Goal: Information Seeking & Learning: Learn about a topic

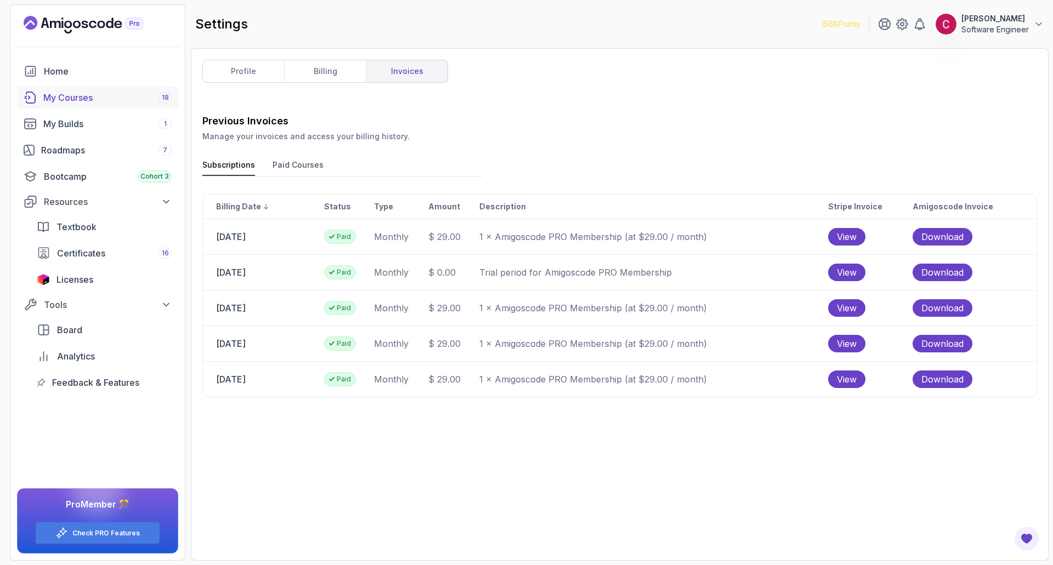
click at [104, 101] on div "My Courses 18" at bounding box center [107, 97] width 128 height 13
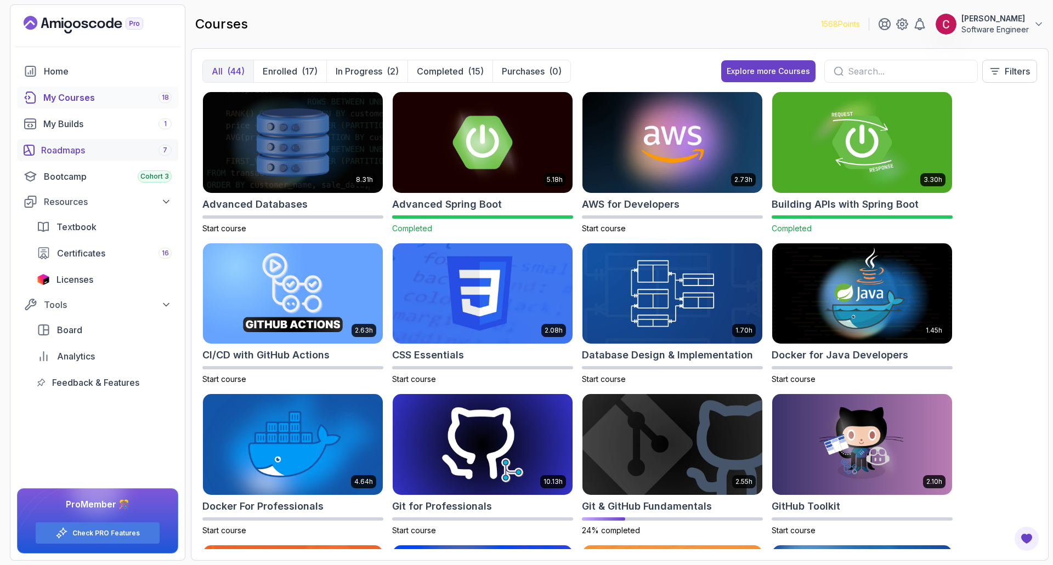
click at [77, 150] on div "Roadmaps 7" at bounding box center [106, 150] width 130 height 13
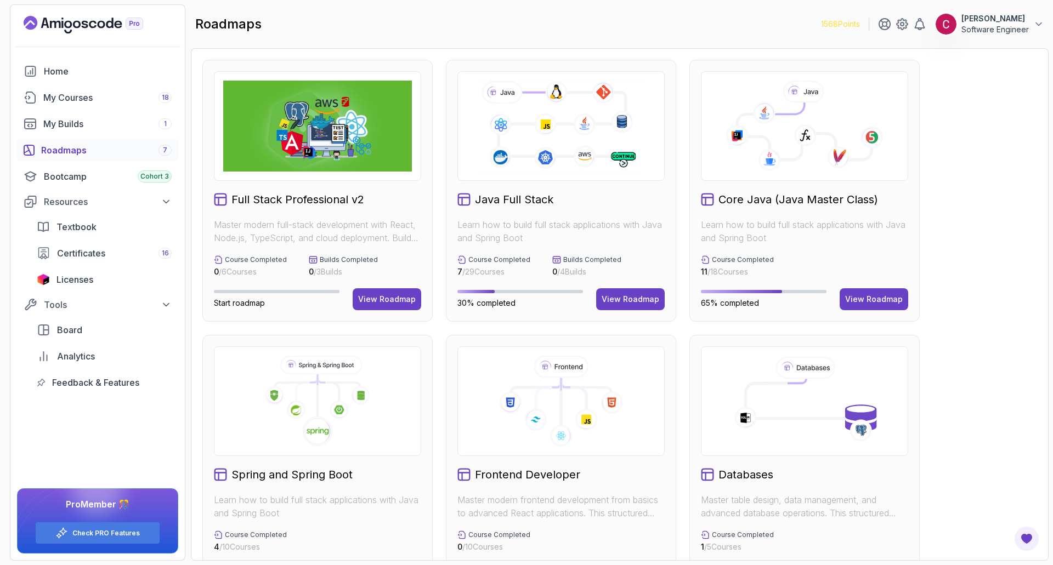
scroll to position [219, 0]
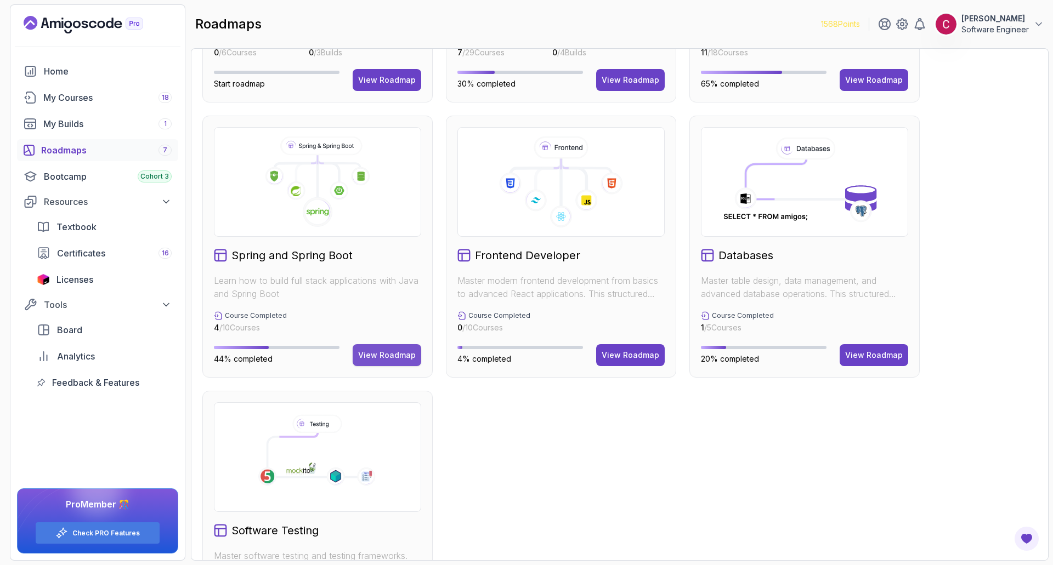
click at [388, 355] on div "View Roadmap" at bounding box center [387, 355] width 58 height 11
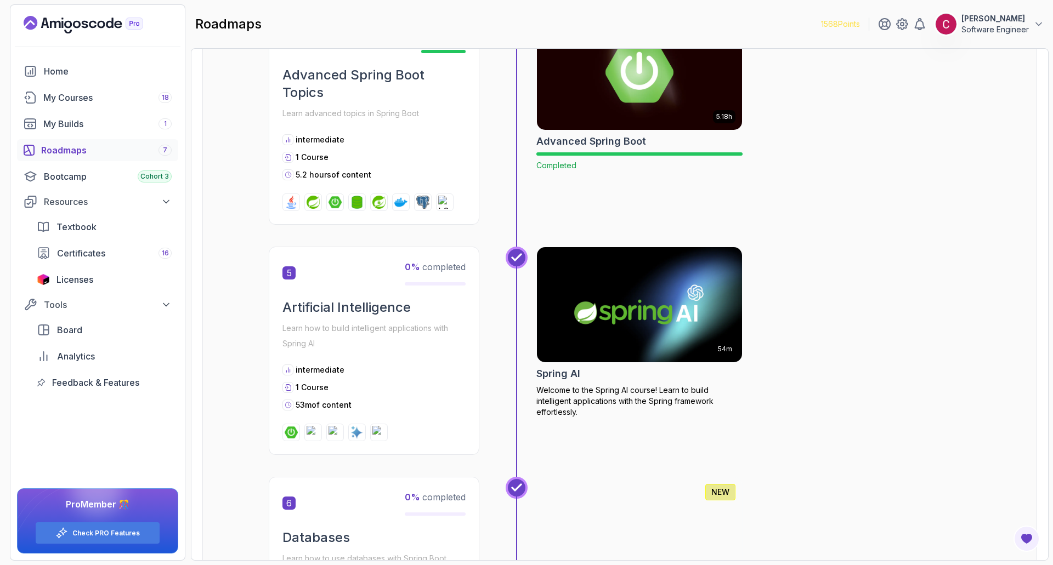
scroll to position [998, 0]
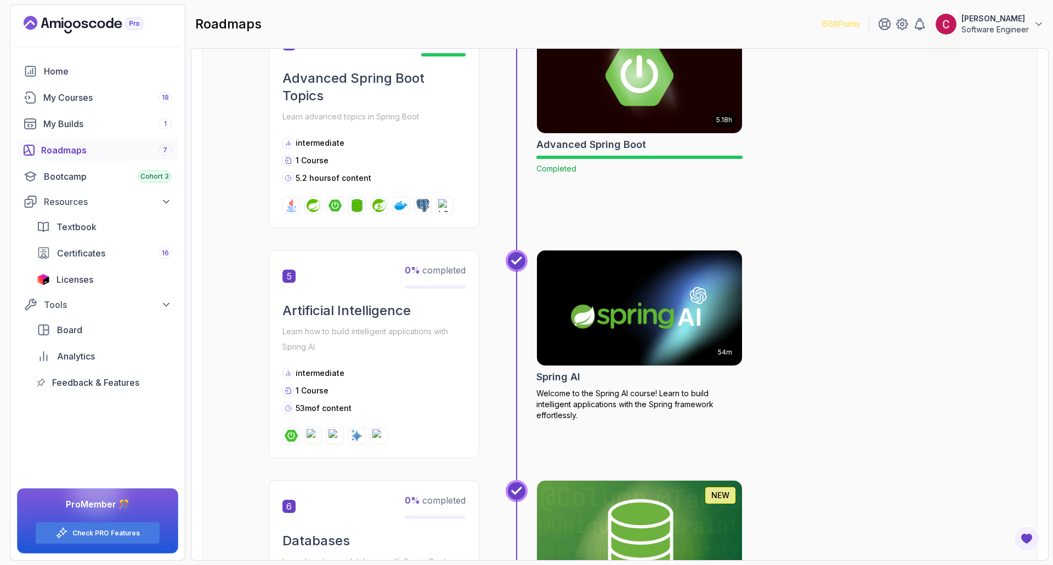
click at [668, 283] on img at bounding box center [639, 308] width 215 height 121
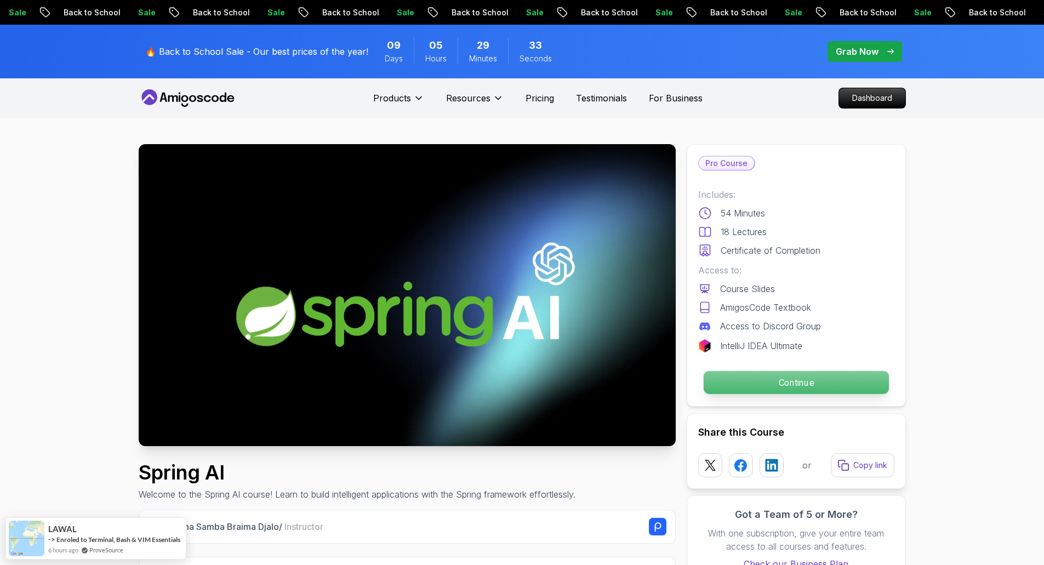
click at [767, 377] on p "Continue" at bounding box center [795, 382] width 185 height 23
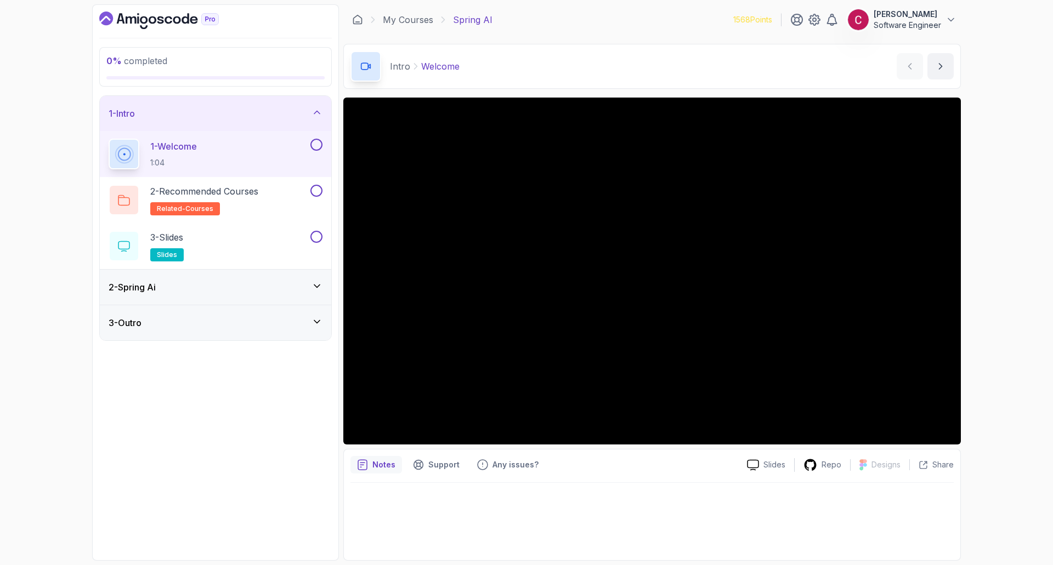
click at [1001, 242] on div "0 % completed 1 - Intro 1 - Welcome 1:04 2 - Recommended Courses related-course…" at bounding box center [526, 282] width 1053 height 565
click at [971, 329] on div "0 % completed 1 - Intro 1 - Welcome 1:04 2 - Recommended Courses related-course…" at bounding box center [526, 282] width 1053 height 565
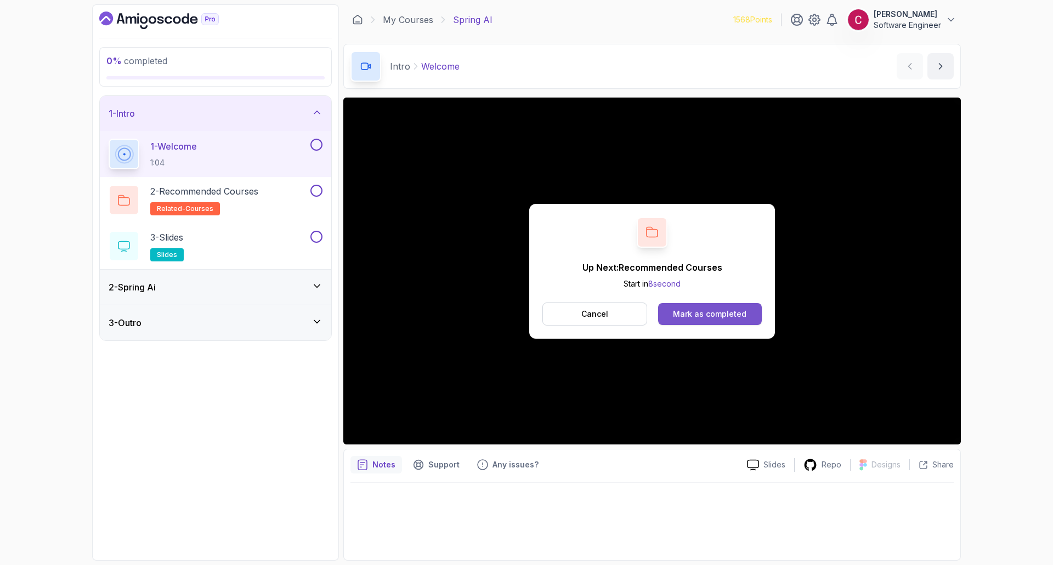
click at [701, 312] on div "Mark as completed" at bounding box center [709, 314] width 73 height 11
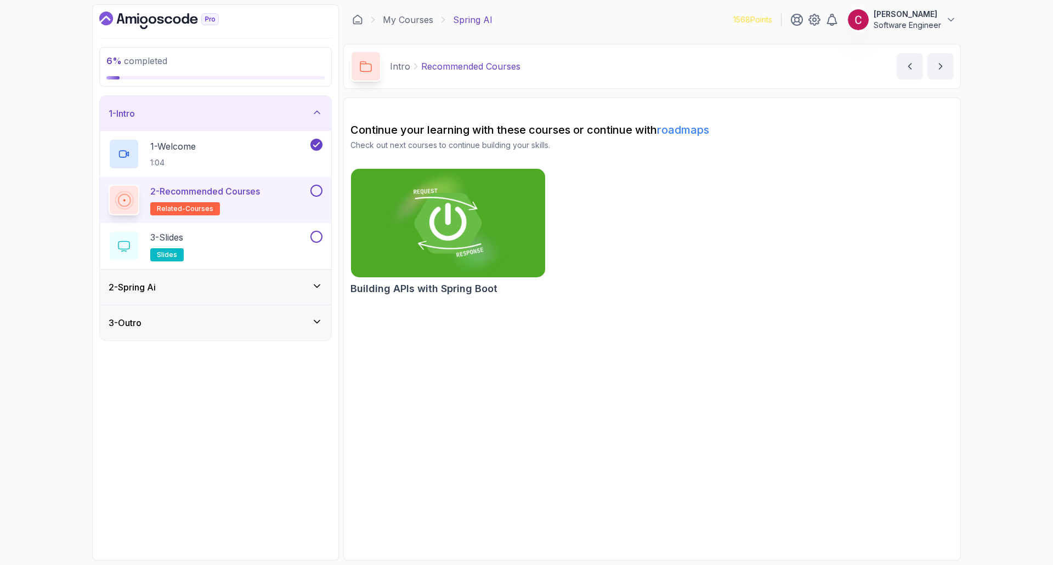
click at [438, 215] on img at bounding box center [448, 223] width 204 height 114
click at [317, 194] on button at bounding box center [316, 191] width 12 height 12
click at [315, 237] on button at bounding box center [316, 237] width 12 height 12
click at [322, 288] on icon at bounding box center [316, 286] width 11 height 11
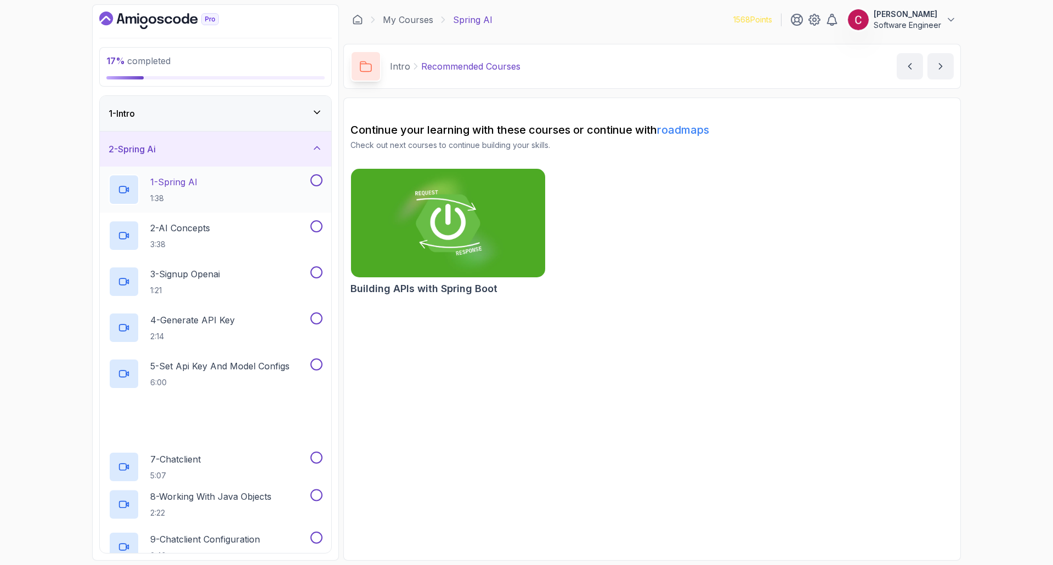
click at [197, 195] on p "1:38" at bounding box center [173, 198] width 47 height 11
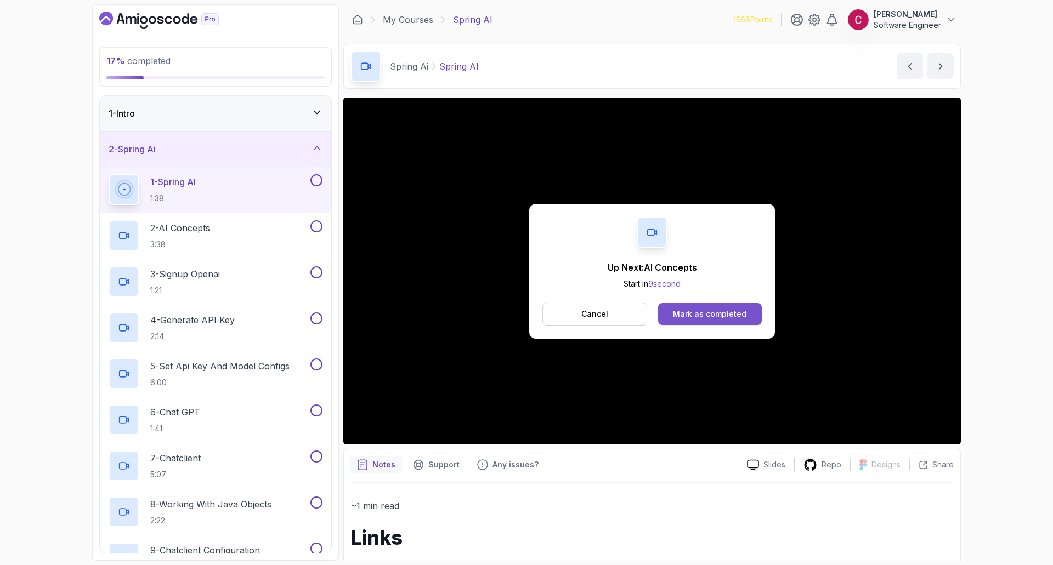
click at [716, 312] on div "Mark as completed" at bounding box center [709, 314] width 73 height 11
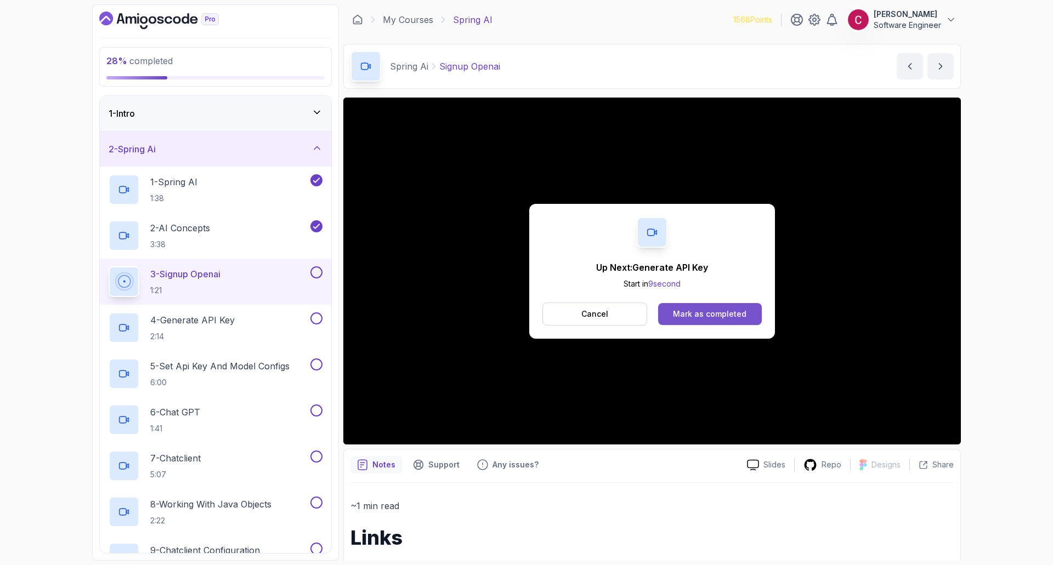
click at [692, 309] on div "Mark as completed" at bounding box center [709, 314] width 73 height 11
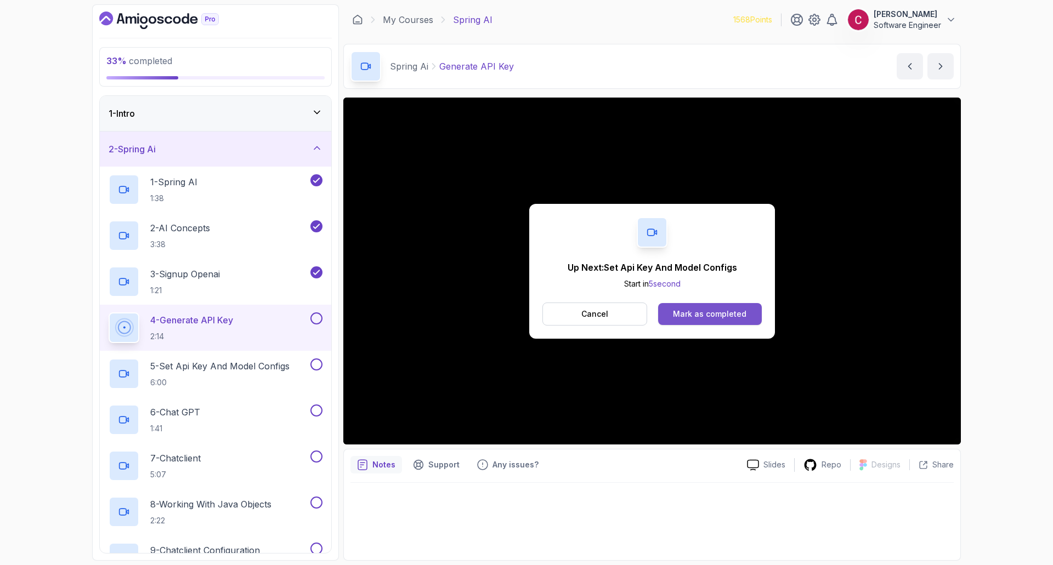
click at [713, 312] on div "Mark as completed" at bounding box center [709, 314] width 73 height 11
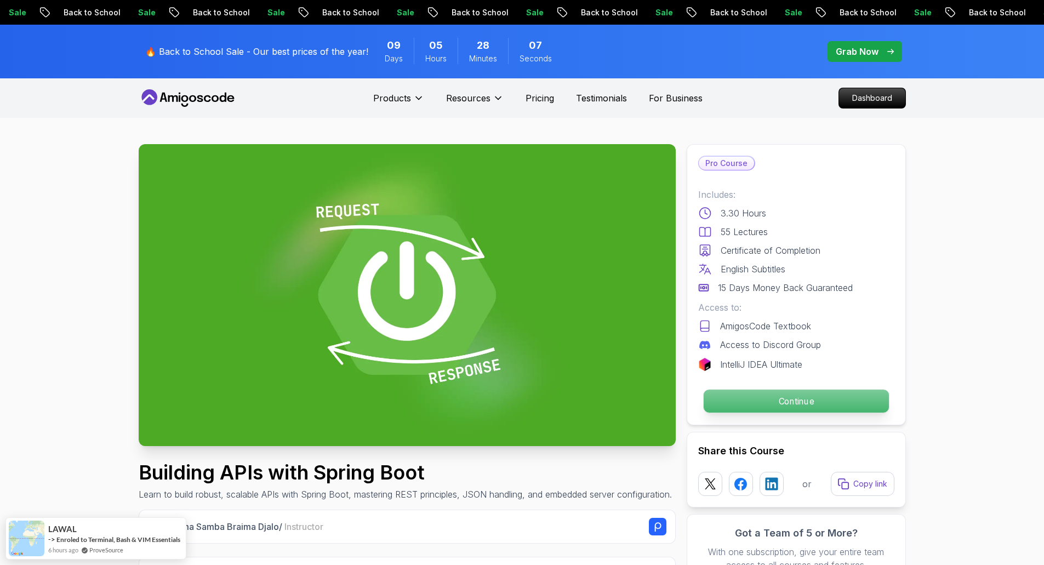
click at [733, 395] on p "Continue" at bounding box center [795, 401] width 185 height 23
